Goal: Transaction & Acquisition: Purchase product/service

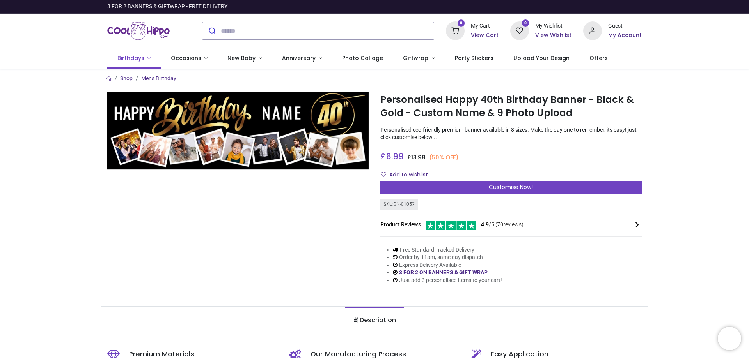
click at [133, 61] on span "Birthdays" at bounding box center [130, 58] width 27 height 8
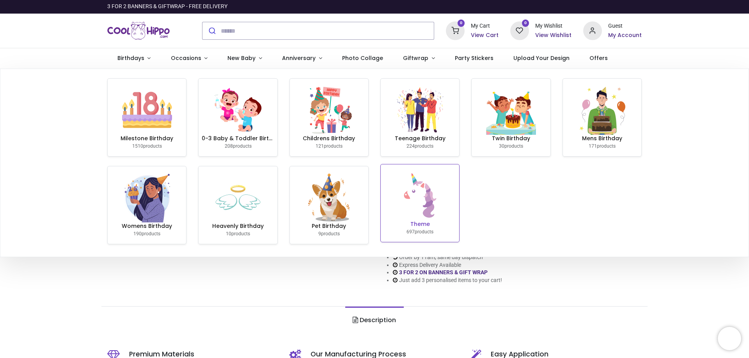
click at [413, 215] on img at bounding box center [420, 196] width 50 height 50
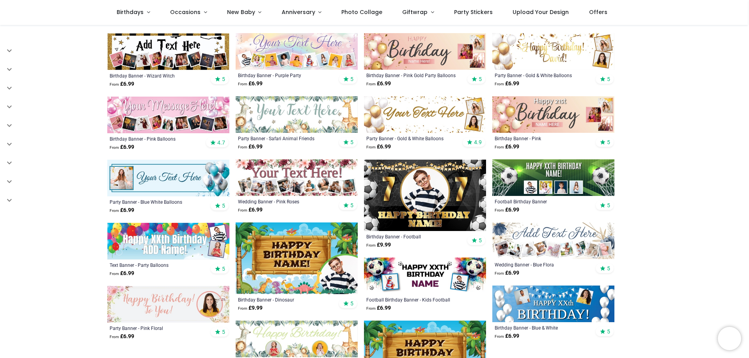
scroll to position [312, 0]
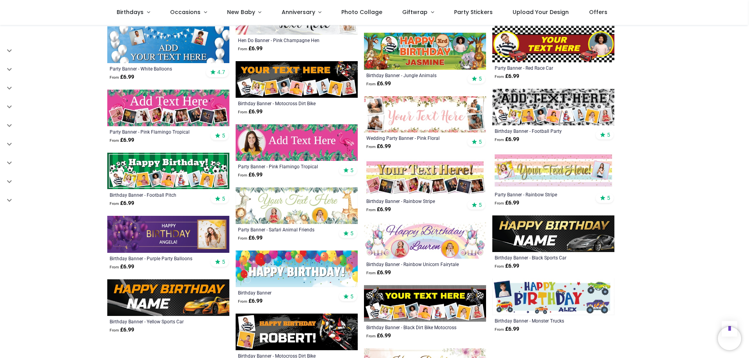
scroll to position [741, 0]
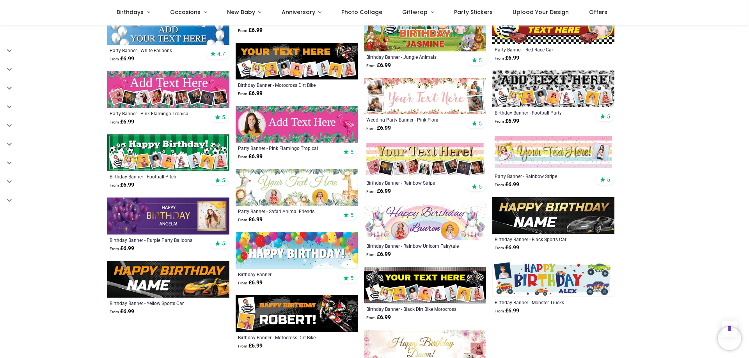
click at [294, 245] on img at bounding box center [297, 250] width 122 height 37
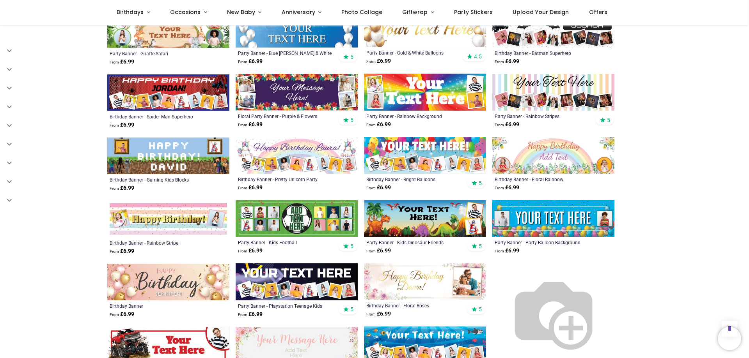
scroll to position [702, 0]
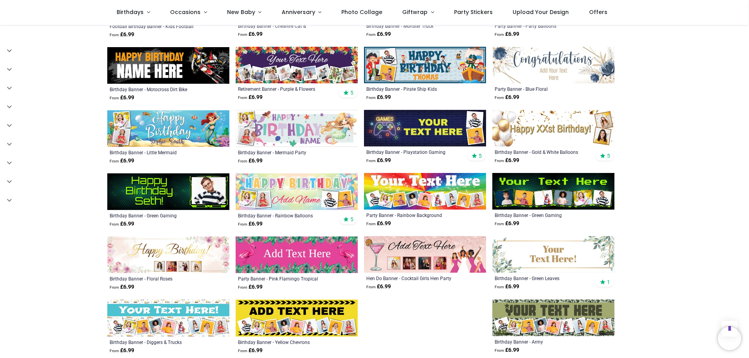
scroll to position [1170, 0]
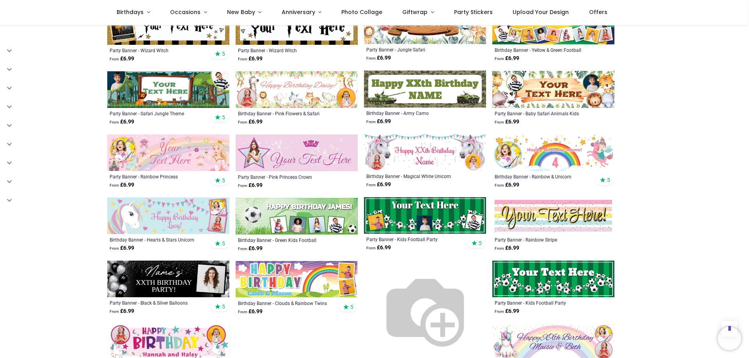
scroll to position [1599, 0]
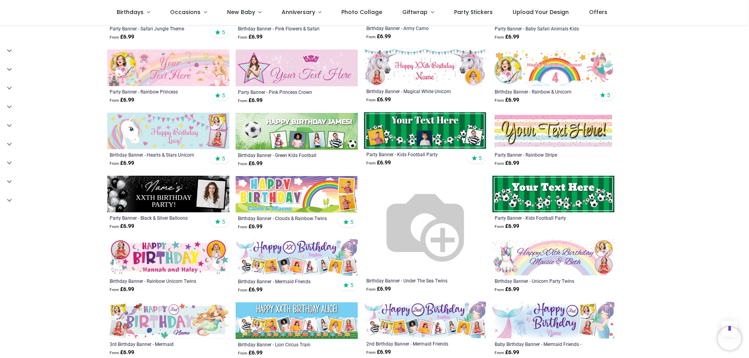
scroll to position [1599, 0]
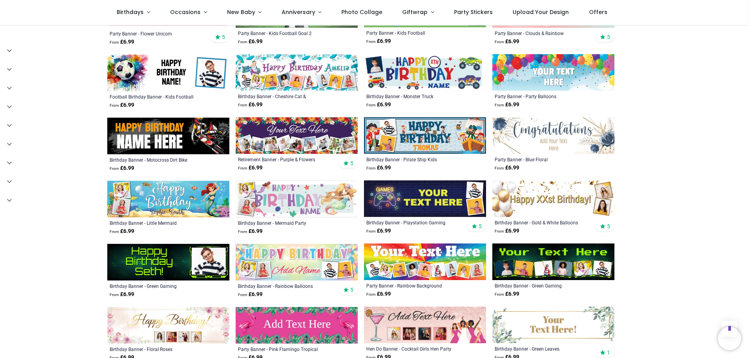
scroll to position [1092, 0]
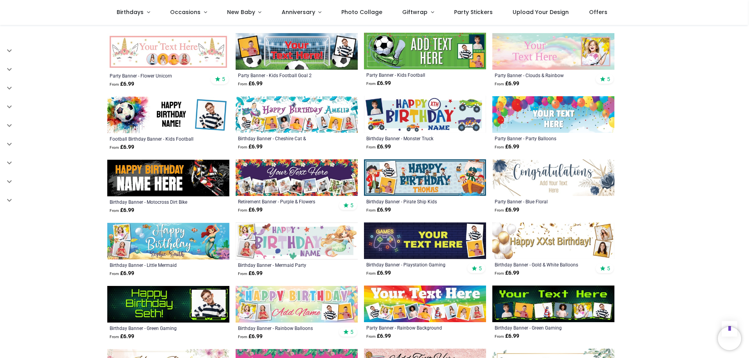
scroll to position [1014, 0]
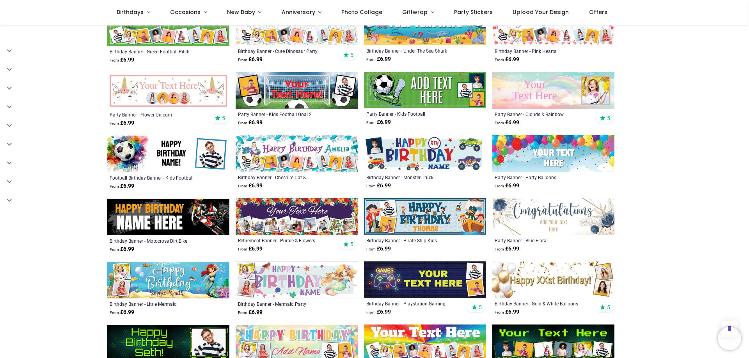
click at [577, 143] on img at bounding box center [553, 153] width 122 height 37
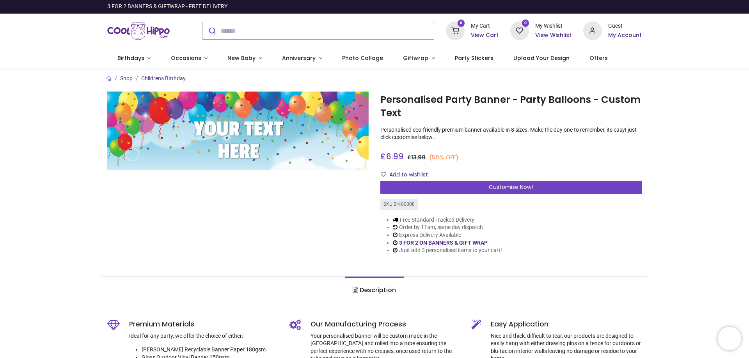
click at [424, 188] on div "Customise Now!" at bounding box center [510, 187] width 261 height 13
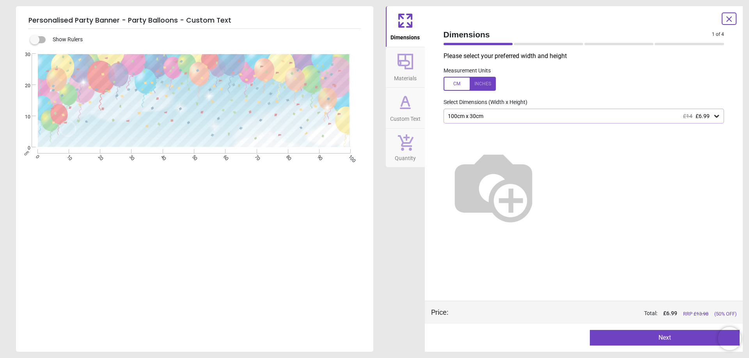
click at [481, 79] on div at bounding box center [470, 84] width 52 height 14
click at [508, 113] on div "39.4" x 11.8" (3ft 3" x 1ft) £14 £6.99" at bounding box center [584, 116] width 281 height 15
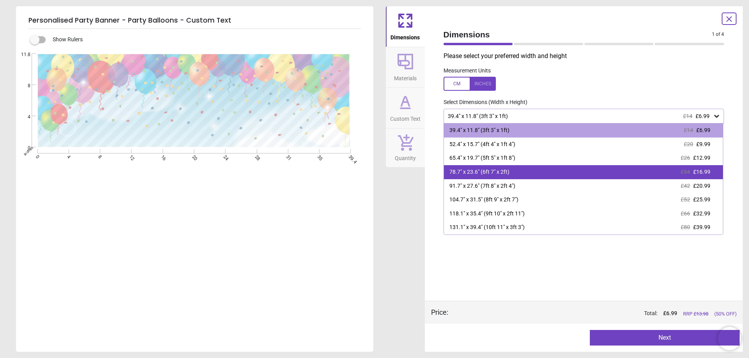
click at [506, 174] on div "78.7" x 23.6" (6ft 7" x 2ft)" at bounding box center [479, 173] width 60 height 8
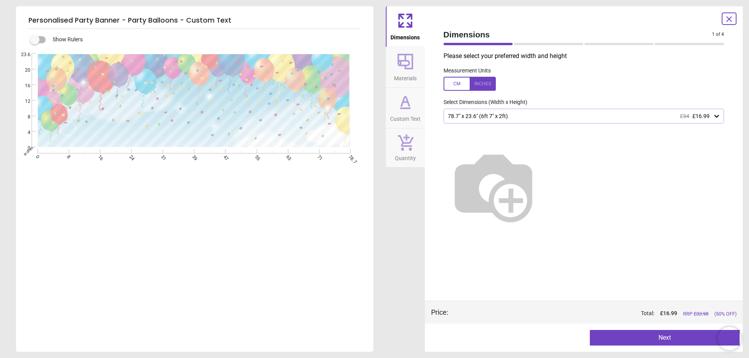
click at [637, 339] on button "Next" at bounding box center [665, 338] width 150 height 16
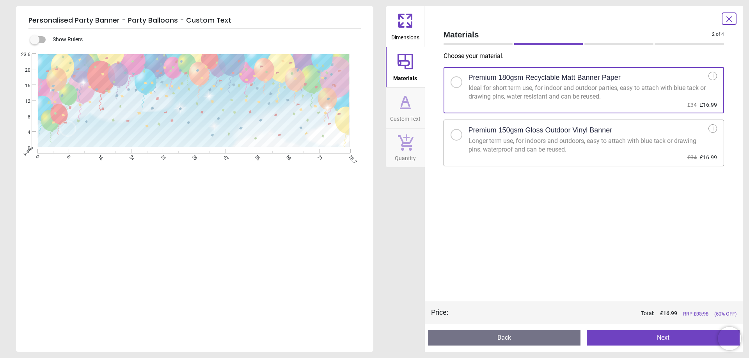
click at [648, 336] on button "Next" at bounding box center [663, 338] width 153 height 16
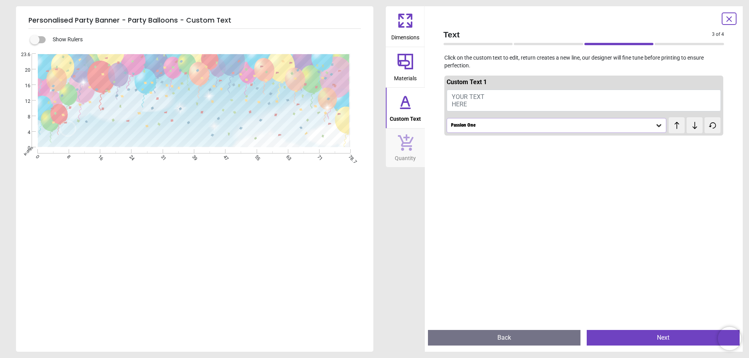
click at [491, 96] on button "YOUR TEXT HERE" at bounding box center [584, 101] width 275 height 22
click at [451, 94] on button "YOUR TEXT HERE" at bounding box center [584, 101] width 275 height 22
type textarea "*"
click at [513, 121] on div "Passion One" at bounding box center [552, 123] width 205 height 7
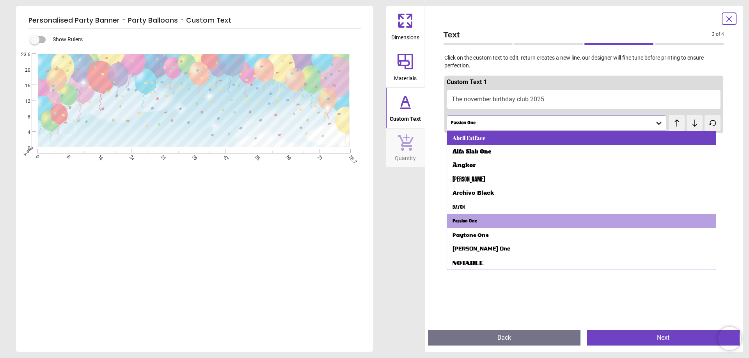
click at [473, 136] on div "Abril Fatface" at bounding box center [468, 138] width 33 height 8
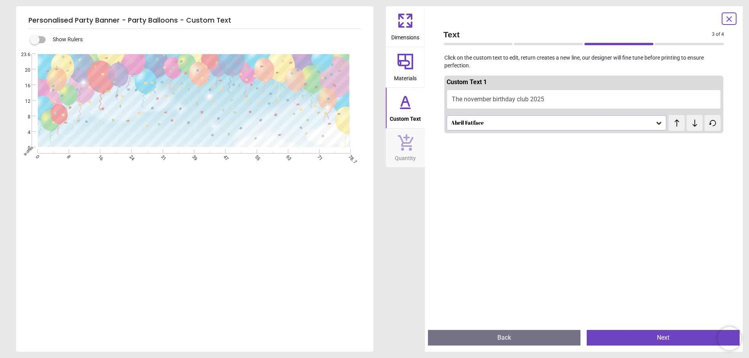
click at [505, 121] on div "Abril Fatface" at bounding box center [552, 123] width 205 height 7
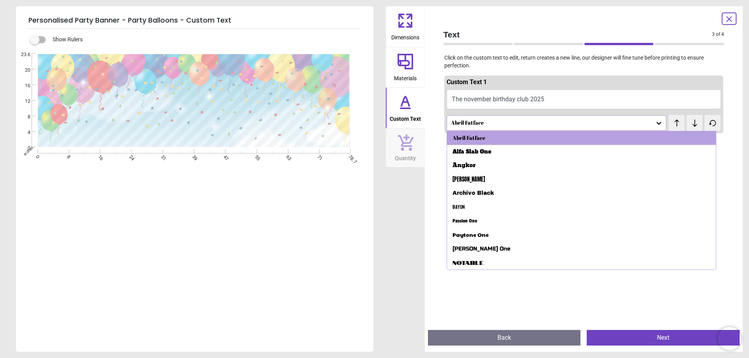
click at [688, 123] on div "test test" at bounding box center [683, 119] width 28 height 9
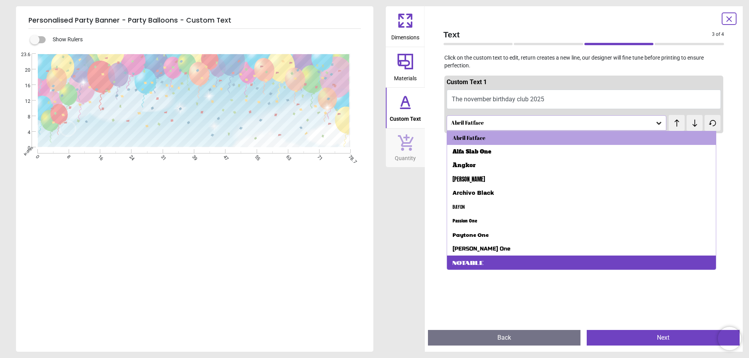
click at [497, 260] on div "Notable" at bounding box center [581, 263] width 269 height 14
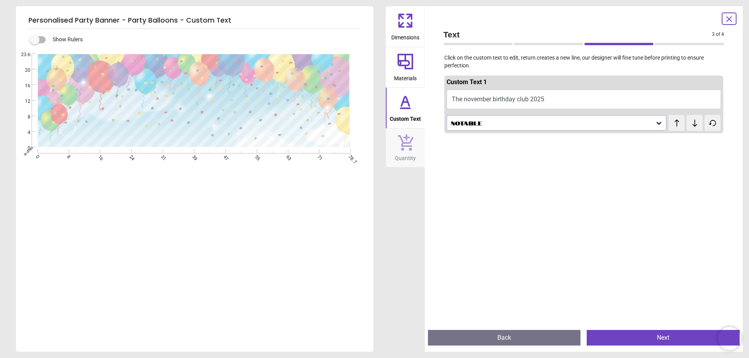
click at [692, 128] on button at bounding box center [695, 123] width 16 height 16
click at [671, 124] on icon at bounding box center [677, 123] width 12 height 8
click at [464, 99] on button "The november birthday club 2025" at bounding box center [584, 100] width 275 height 20
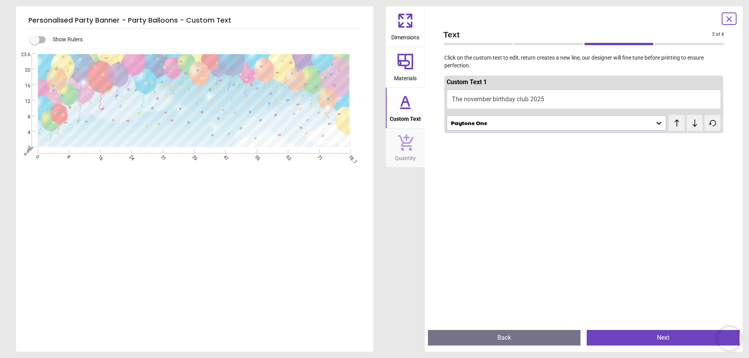
click at [468, 101] on button "The november birthday club 2025" at bounding box center [584, 100] width 275 height 20
click at [468, 95] on button "The november birthday club 2025" at bounding box center [584, 100] width 275 height 20
click at [465, 102] on button "The november birthday club 2025" at bounding box center [584, 100] width 275 height 20
click at [464, 97] on button "The november birthday club 2025" at bounding box center [584, 100] width 275 height 20
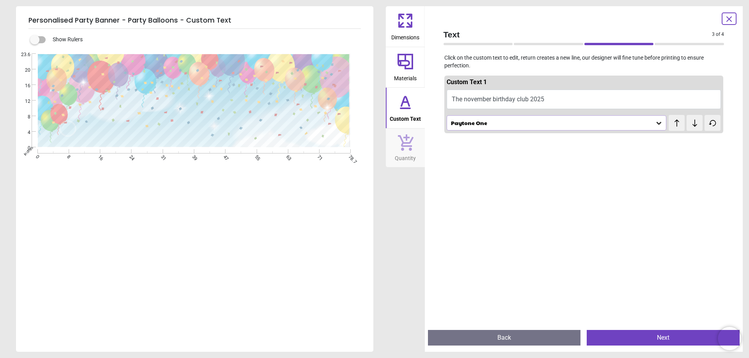
click at [541, 92] on button "The november birthday club 2025" at bounding box center [584, 100] width 275 height 20
click at [549, 104] on button "The november birthday club 2025" at bounding box center [584, 100] width 275 height 20
click at [507, 336] on button "Back" at bounding box center [504, 338] width 153 height 16
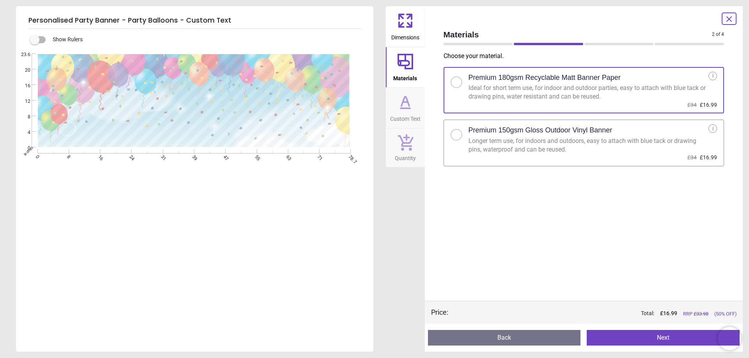
click at [640, 338] on button "Next" at bounding box center [663, 338] width 153 height 16
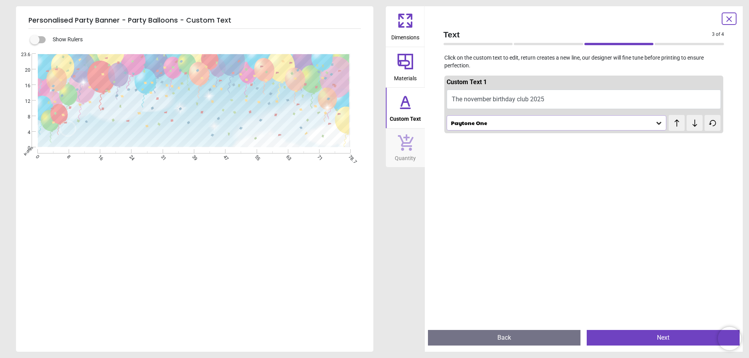
click at [467, 99] on button "The november birthday club 2025" at bounding box center [584, 100] width 275 height 20
click at [545, 96] on button "The november birthday club 2025" at bounding box center [584, 100] width 275 height 20
click at [548, 102] on button "The november birthday club 2025" at bounding box center [584, 100] width 275 height 20
click at [402, 100] on icon at bounding box center [405, 102] width 19 height 19
click at [545, 101] on button "The november birthday club 2025" at bounding box center [584, 100] width 275 height 20
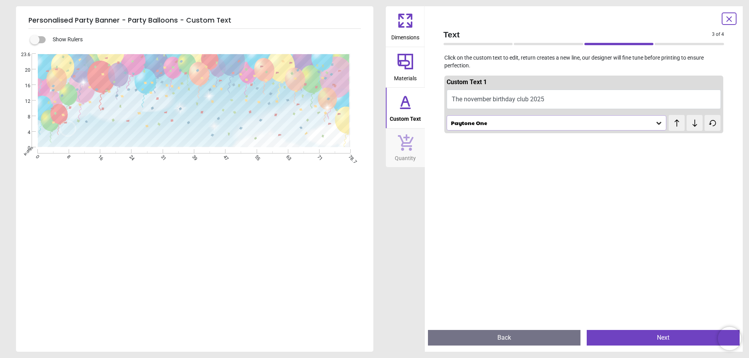
click at [271, 120] on div "**********" at bounding box center [194, 111] width 279 height 56
click at [283, 108] on textarea "**********" at bounding box center [194, 111] width 279 height 16
type textarea "*"
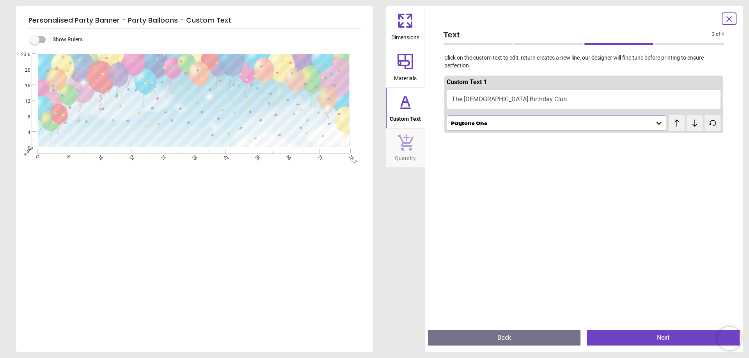
click at [655, 126] on icon at bounding box center [659, 123] width 8 height 8
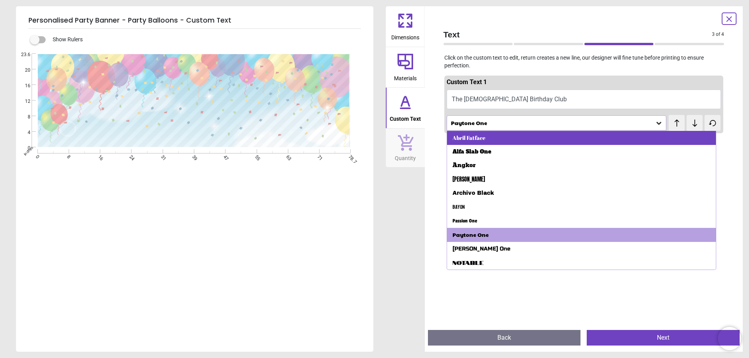
click at [515, 142] on div "Abril Fatface" at bounding box center [581, 138] width 269 height 14
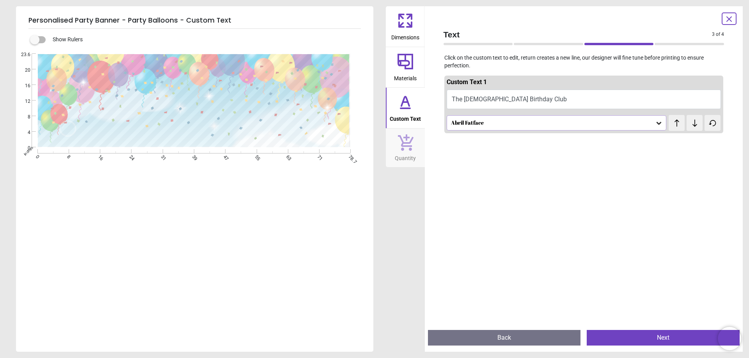
click at [655, 124] on icon at bounding box center [659, 123] width 8 height 8
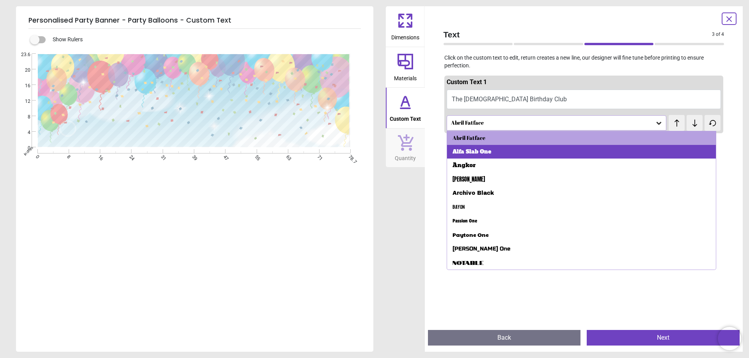
click at [568, 147] on div "Alfa Slab One" at bounding box center [581, 152] width 269 height 14
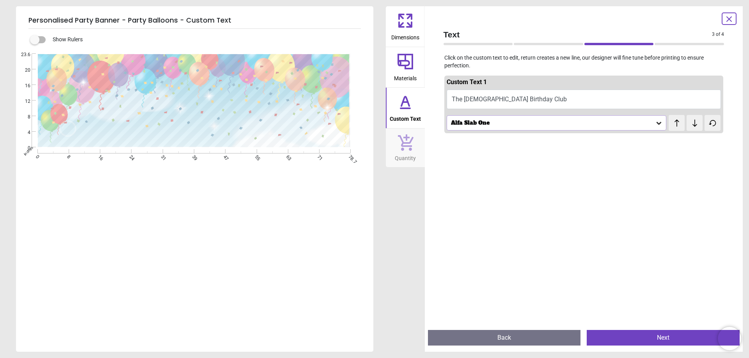
scroll to position [0, 0]
click at [659, 124] on div "Alfa Slab One" at bounding box center [557, 122] width 220 height 15
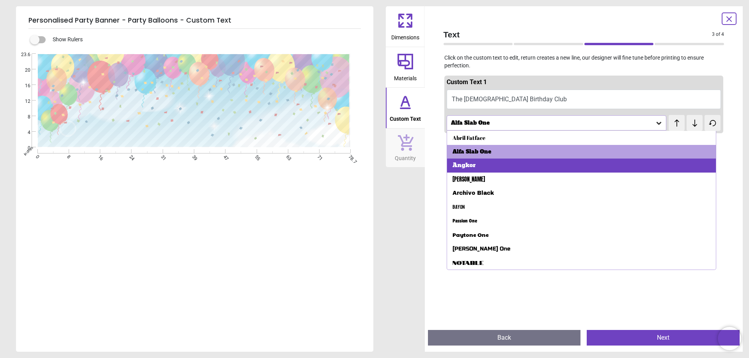
click at [569, 164] on div "Angkor" at bounding box center [581, 166] width 269 height 14
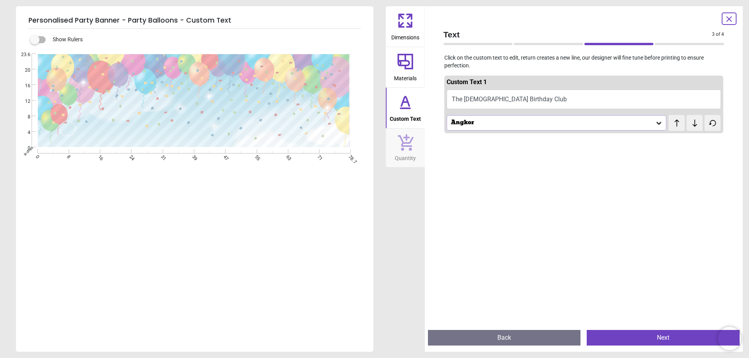
click at [656, 126] on icon at bounding box center [659, 123] width 8 height 8
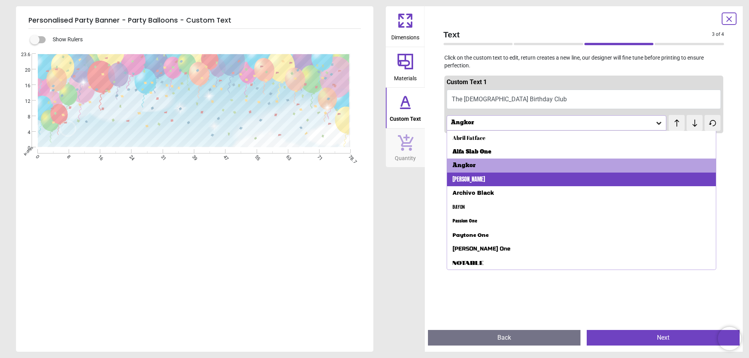
click at [577, 179] on div "Anton" at bounding box center [581, 180] width 269 height 14
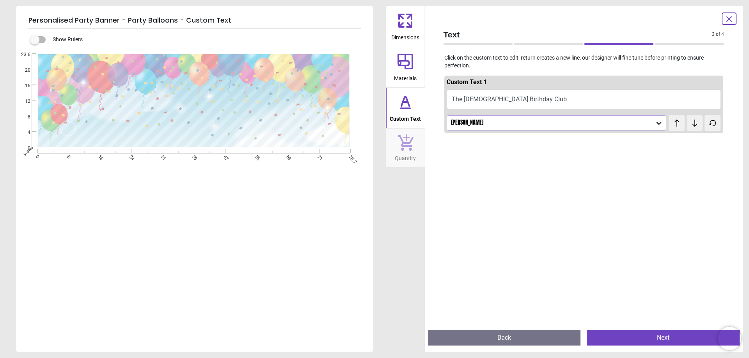
click at [657, 122] on icon at bounding box center [659, 123] width 8 height 8
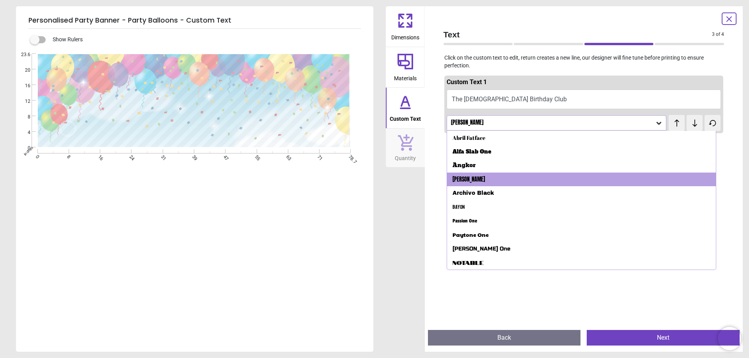
click at [271, 143] on div "**********" at bounding box center [193, 101] width 313 height 94
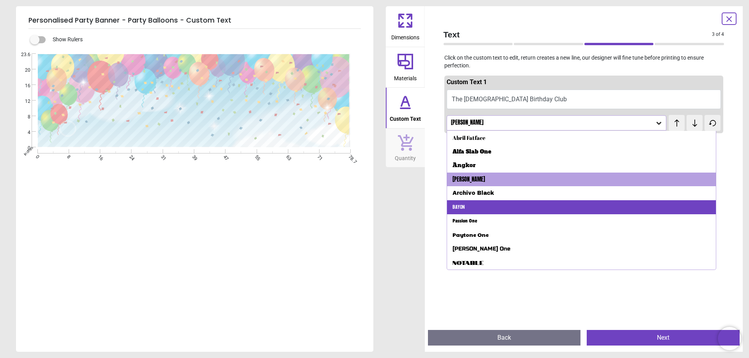
click at [472, 205] on div "Bayon" at bounding box center [581, 207] width 269 height 14
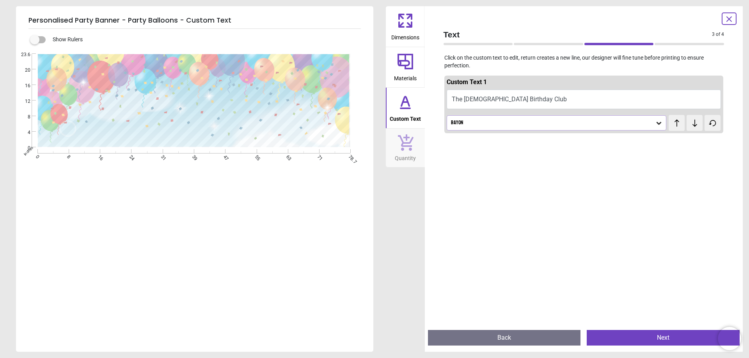
click at [656, 122] on icon at bounding box center [658, 123] width 5 height 3
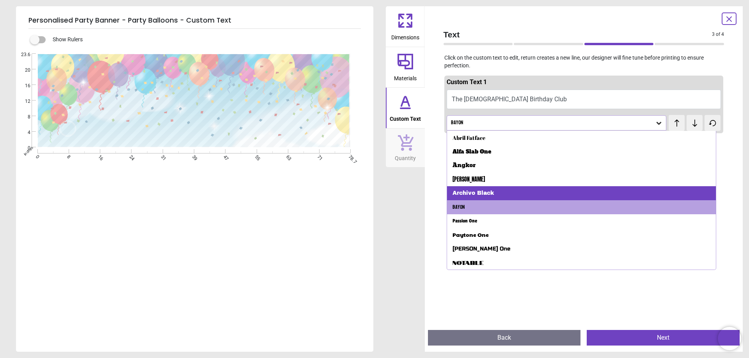
click at [485, 193] on div "Archivo Black" at bounding box center [472, 194] width 41 height 8
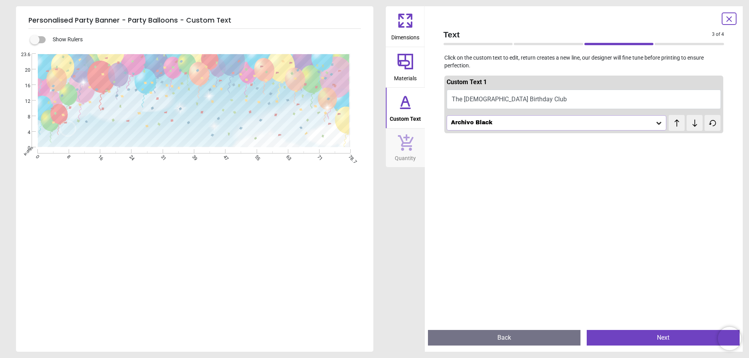
click at [656, 124] on icon at bounding box center [659, 123] width 8 height 8
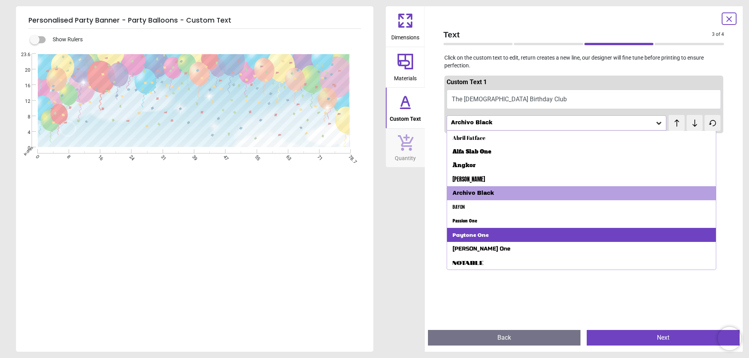
click at [547, 234] on div "Paytone One" at bounding box center [581, 235] width 269 height 14
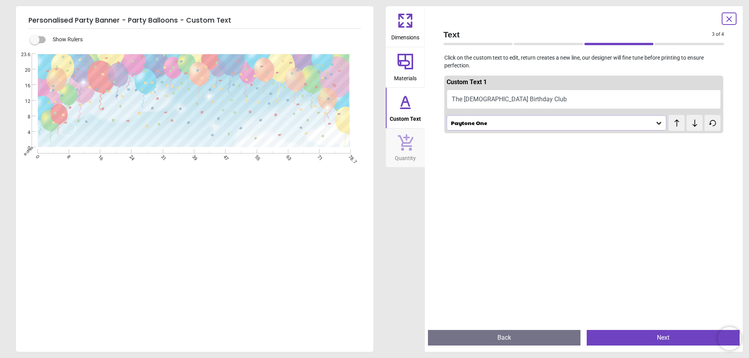
click at [315, 117] on textarea "**********" at bounding box center [194, 111] width 279 height 16
drag, startPoint x: 131, startPoint y: 112, endPoint x: 55, endPoint y: 110, distance: 76.5
click at [55, 110] on textarea "**********" at bounding box center [194, 111] width 279 height 16
type textarea "**********"
click at [533, 120] on div "Paytone One" at bounding box center [552, 123] width 205 height 7
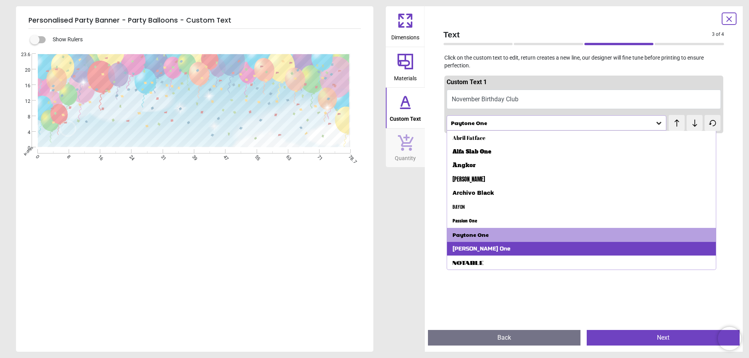
click at [507, 251] on div "Russo One" at bounding box center [581, 249] width 269 height 14
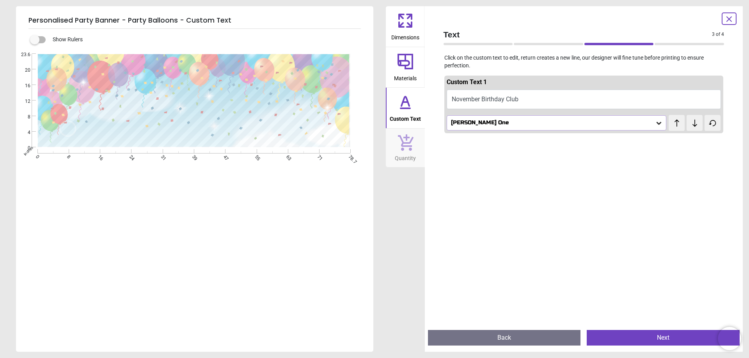
click at [523, 121] on div "Russo One" at bounding box center [552, 123] width 205 height 7
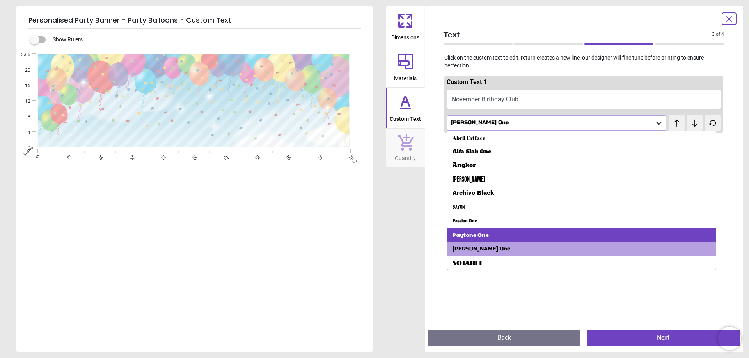
click at [491, 235] on div "Paytone One" at bounding box center [581, 235] width 269 height 14
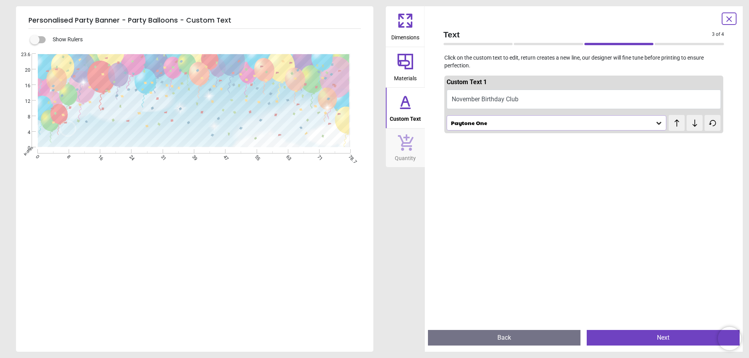
click at [663, 337] on button "Next" at bounding box center [663, 338] width 153 height 16
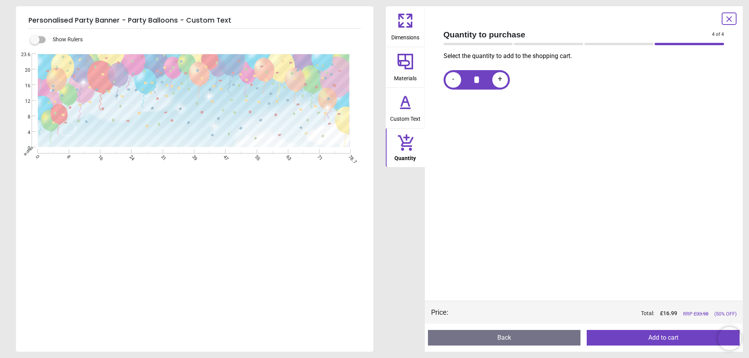
click at [629, 341] on button "Add to cart" at bounding box center [663, 338] width 153 height 16
